Goal: Find specific page/section: Find specific page/section

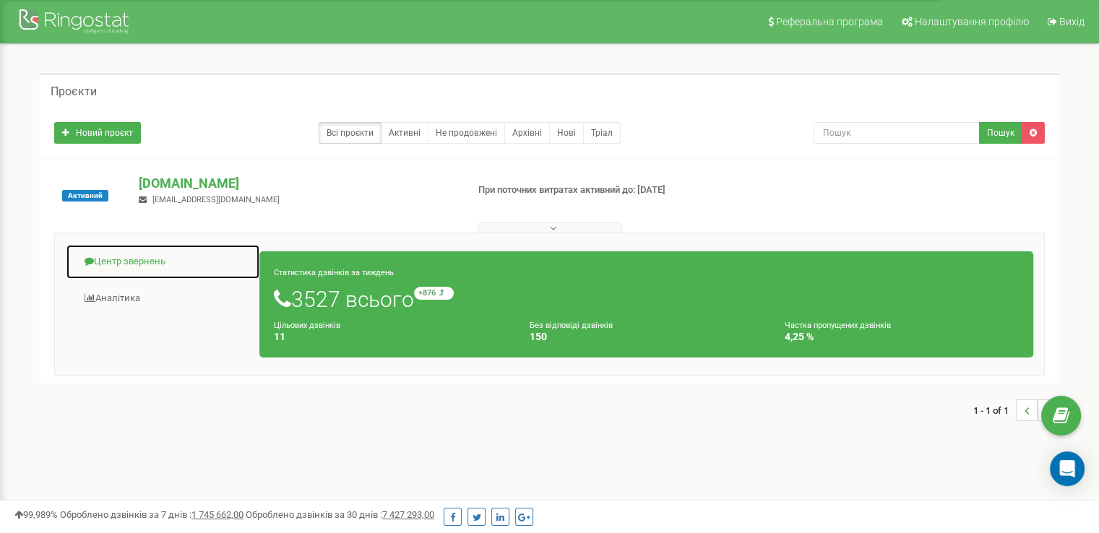
click at [154, 261] on link "Центр звернень" at bounding box center [163, 261] width 194 height 35
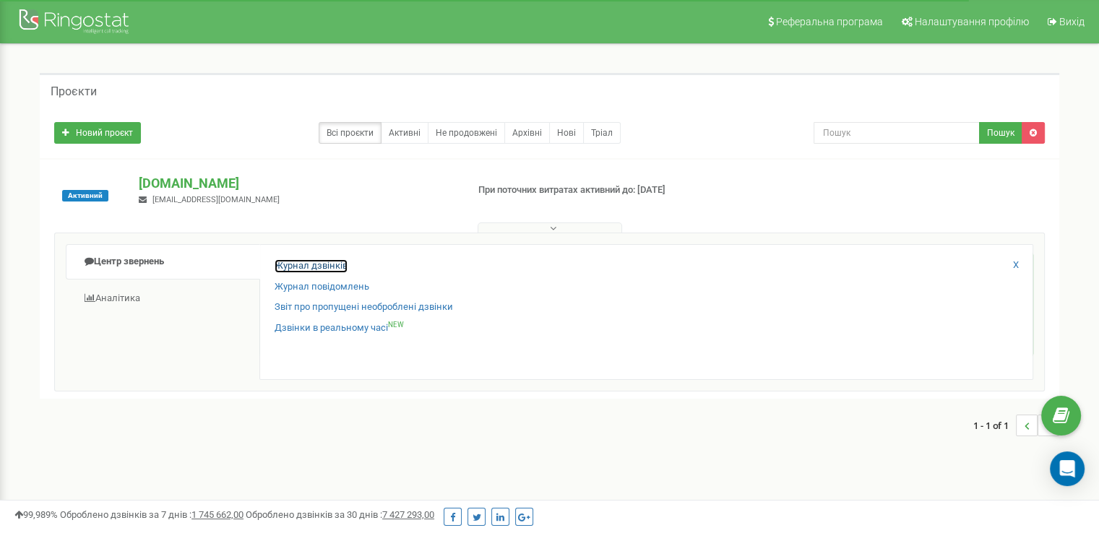
click at [277, 267] on link "Журнал дзвінків" at bounding box center [311, 266] width 73 height 14
